Goal: Book appointment/travel/reservation

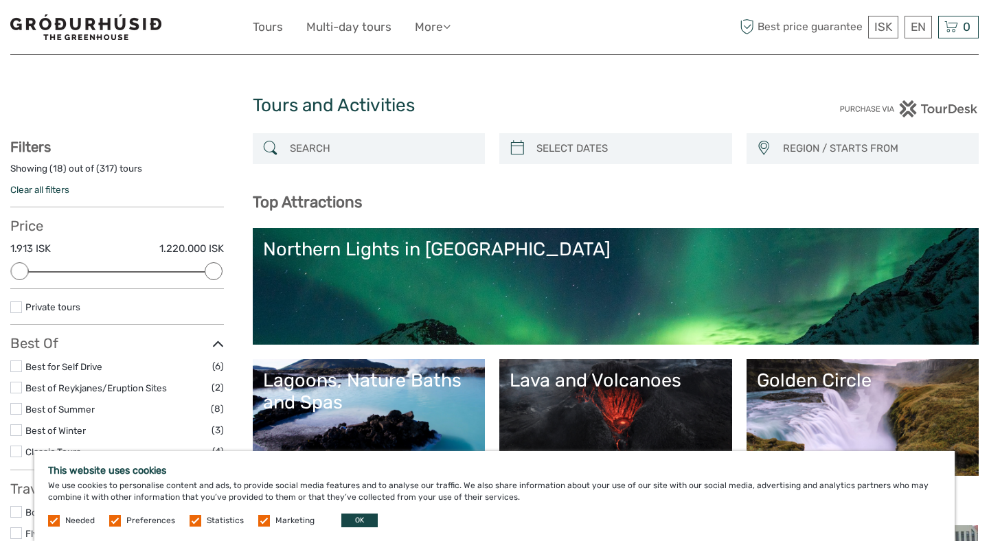
select select
type input "[DATE]"
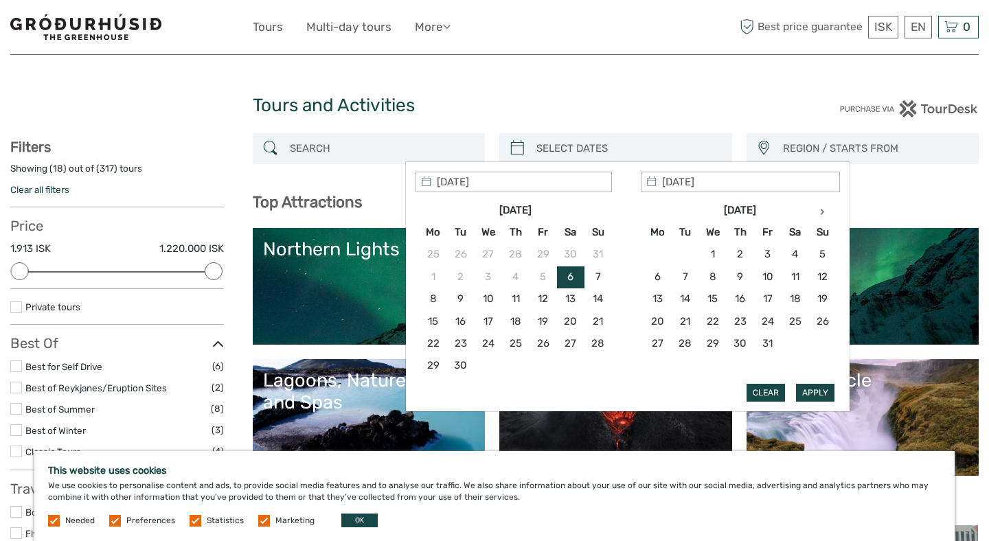
click at [577, 141] on input "search" at bounding box center [628, 149] width 194 height 24
click at [817, 207] on th at bounding box center [822, 210] width 27 height 22
type input "30/12/2025"
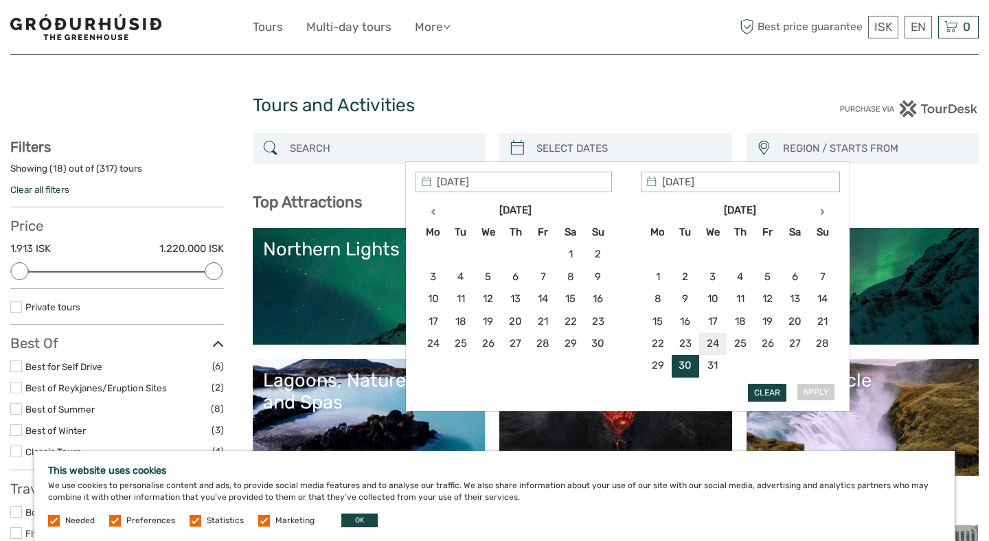
type input "30/12/2025"
click at [624, 100] on h1 "Tours and Activities" at bounding box center [495, 106] width 484 height 22
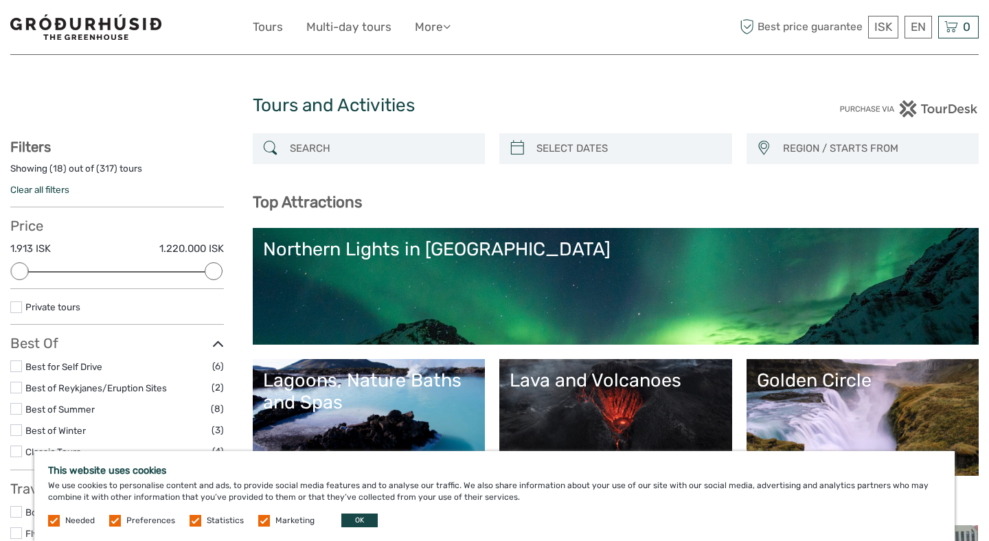
click at [591, 146] on input "search" at bounding box center [628, 149] width 194 height 24
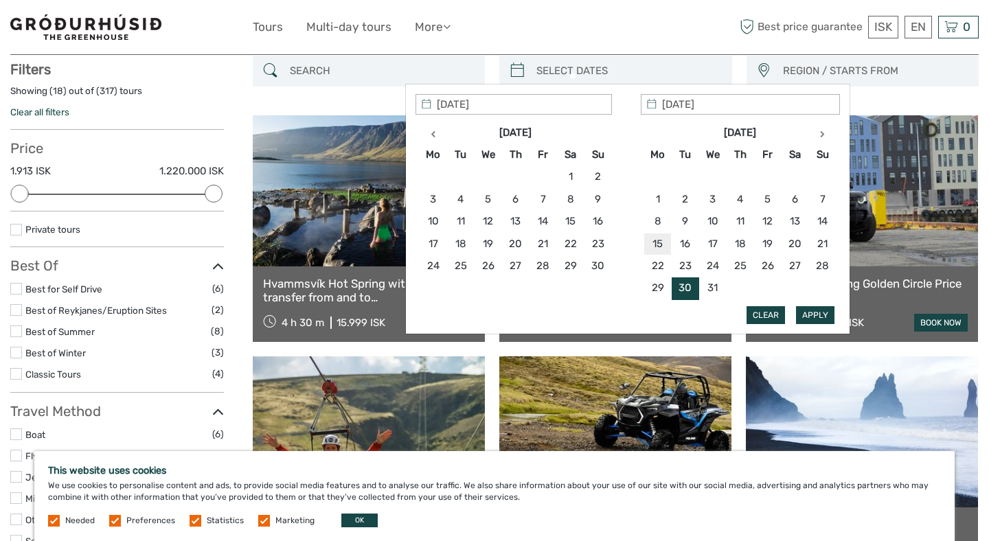
scroll to position [78, 0]
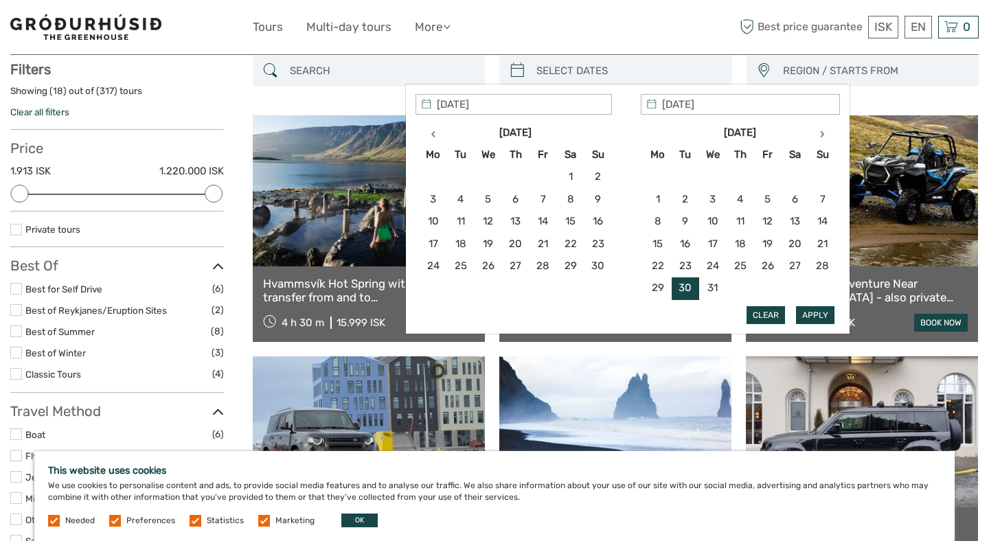
type input "30/12/2025"
click at [810, 307] on button "Apply" at bounding box center [815, 315] width 38 height 18
type input "30/12/2025 - 30/12/2025"
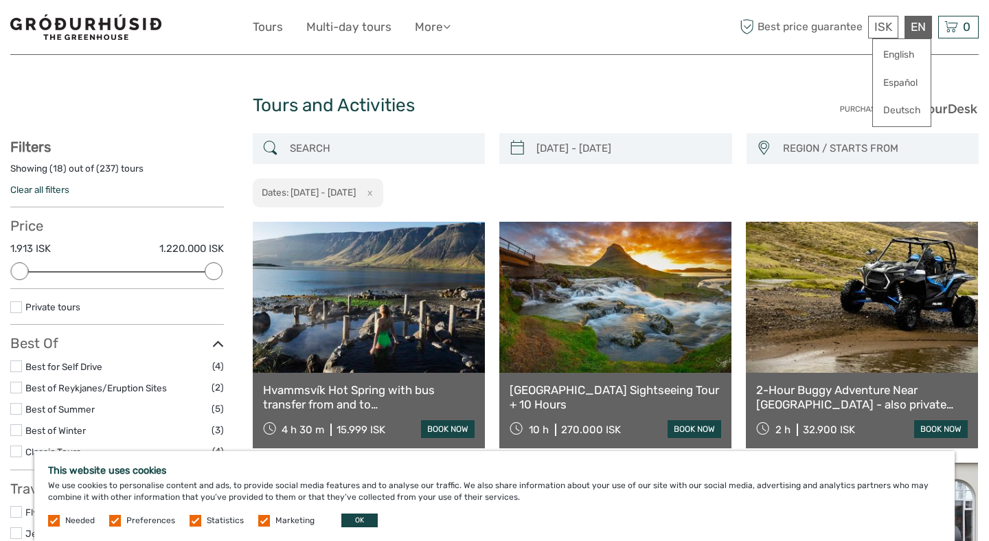
click at [917, 28] on div "EN English Español Deutsch" at bounding box center [917, 27] width 27 height 23
click at [889, 54] on link "English" at bounding box center [902, 55] width 58 height 25
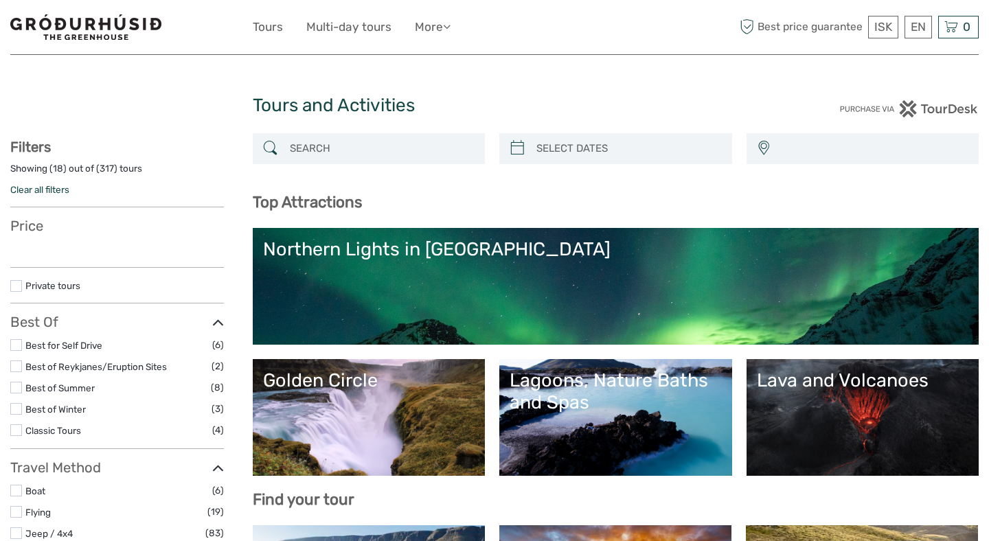
select select
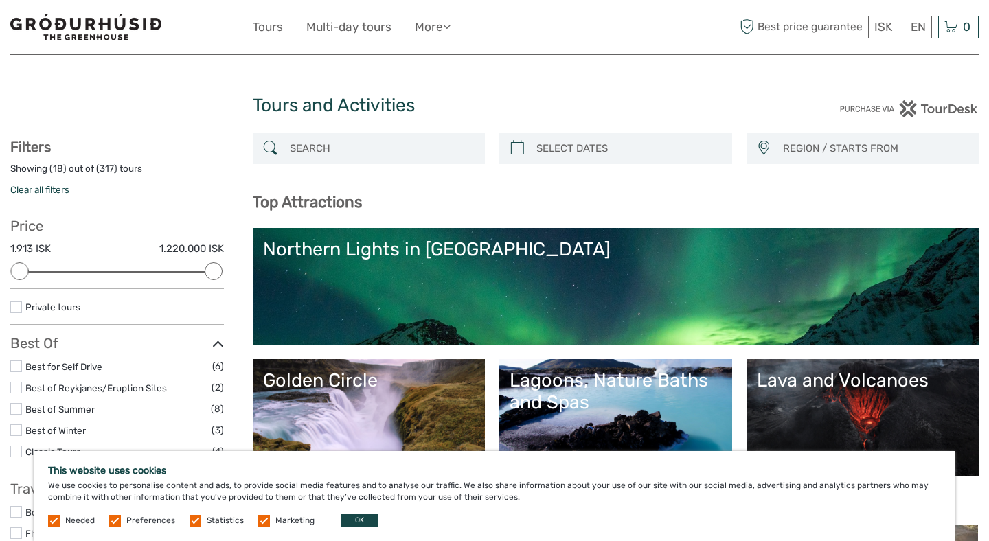
click at [137, 20] on img at bounding box center [85, 26] width 151 height 25
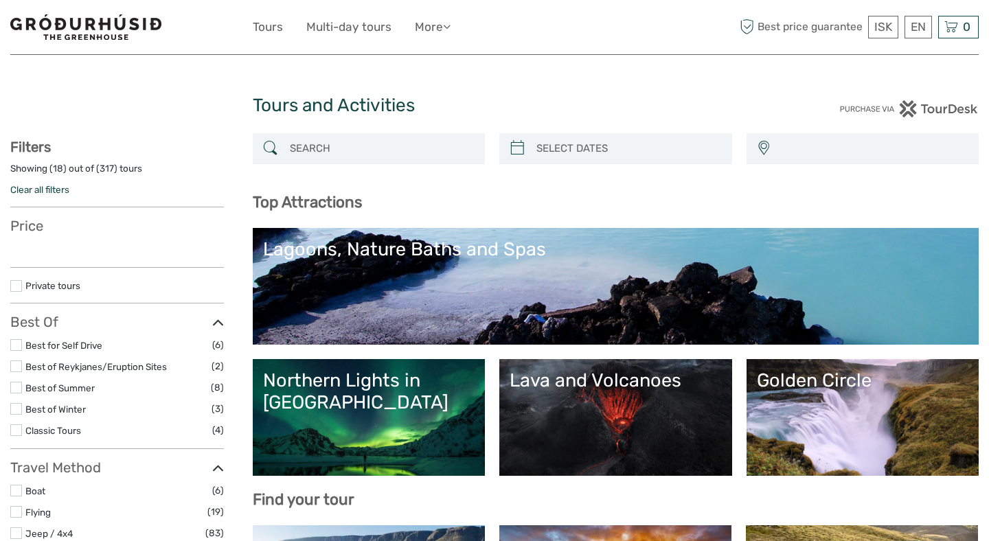
select select
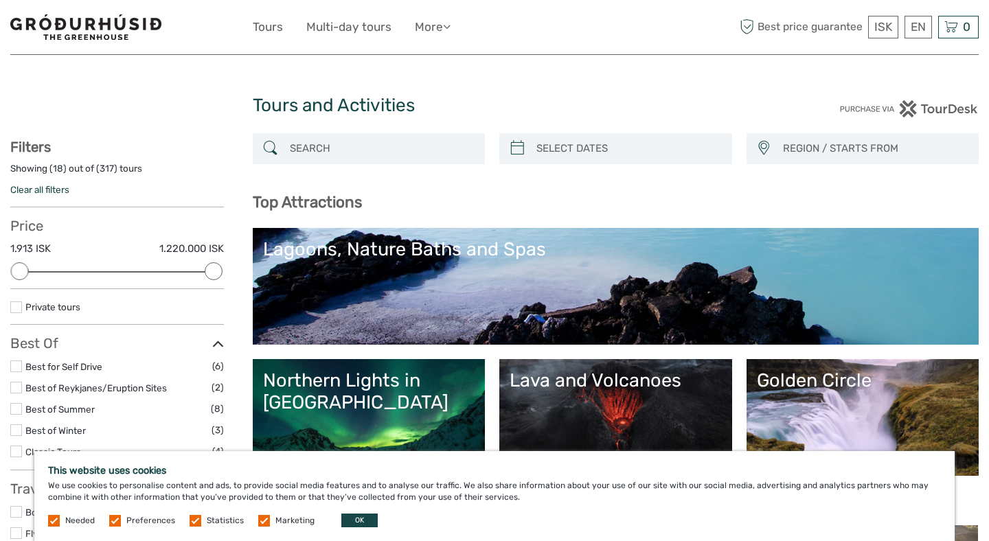
click at [137, 20] on img at bounding box center [85, 26] width 151 height 25
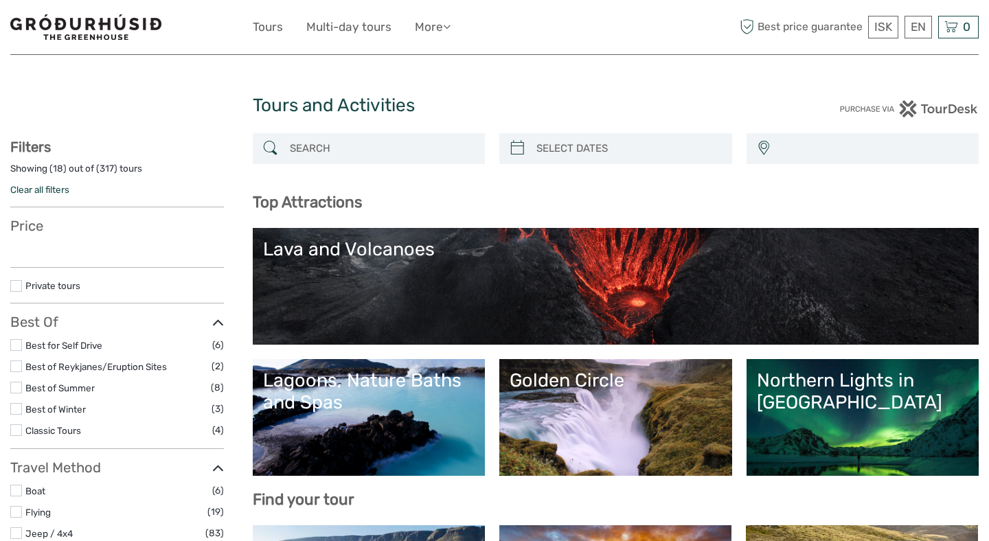
select select
